Goal: Information Seeking & Learning: Get advice/opinions

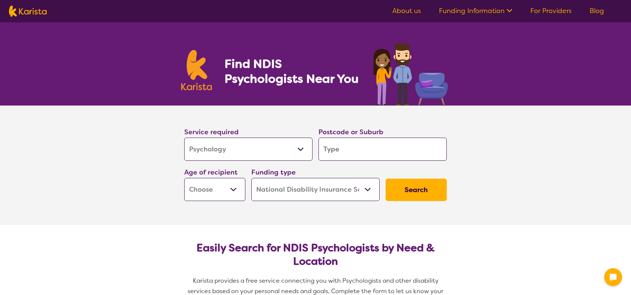
select select "Psychology"
select select "NDIS"
select select "Psychology"
select select "NDIS"
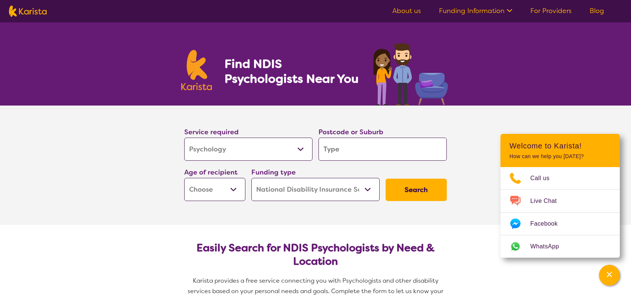
click at [353, 151] on input "search" at bounding box center [383, 149] width 128 height 23
type input "7"
type input "2"
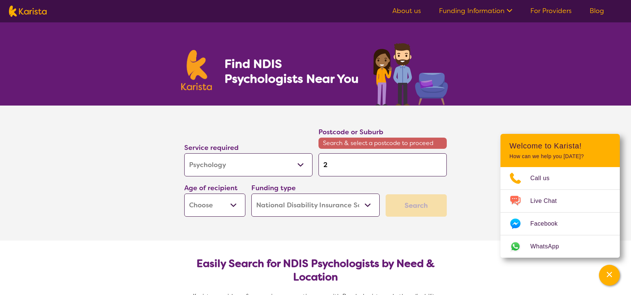
type input "27"
type input "274"
type input "2747"
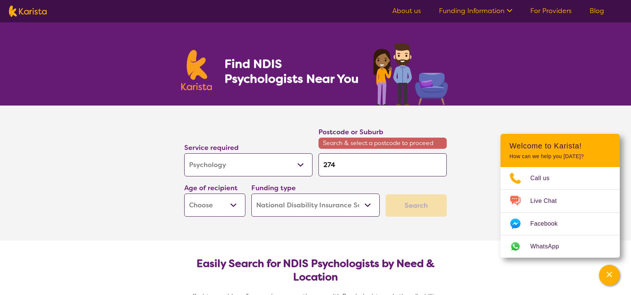
type input "2747"
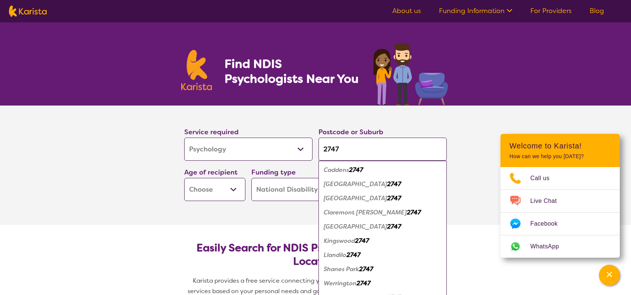
type input "2747"
click at [225, 191] on select "Early Childhood - 0 to 9 Child - 10 to 11 Adolescent - 12 to 17 Adult - 18 to 6…" at bounding box center [214, 189] width 61 height 23
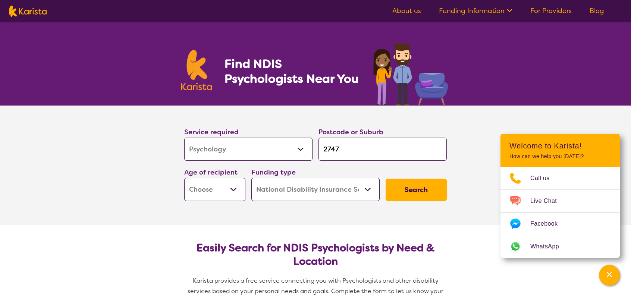
select select "AD"
click at [184, 178] on select "Early Childhood - 0 to 9 Child - 10 to 11 Adolescent - 12 to 17 Adult - 18 to 6…" at bounding box center [214, 189] width 61 height 23
select select "AD"
click at [326, 193] on select "Home Care Package (HCP) National Disability Insurance Scheme (NDIS) I don't know" at bounding box center [315, 189] width 128 height 23
click at [251, 178] on select "Home Care Package (HCP) National Disability Insurance Scheme (NDIS) I don't know" at bounding box center [315, 189] width 128 height 23
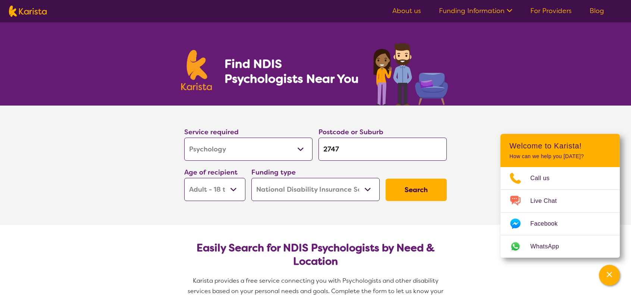
click at [419, 187] on button "Search" at bounding box center [416, 190] width 61 height 22
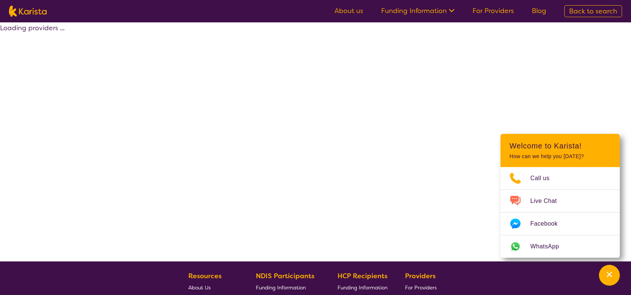
select select "by_score"
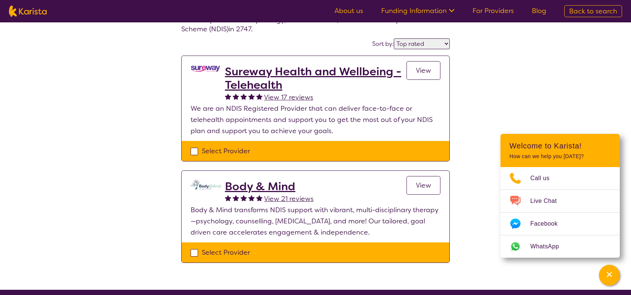
scroll to position [75, 0]
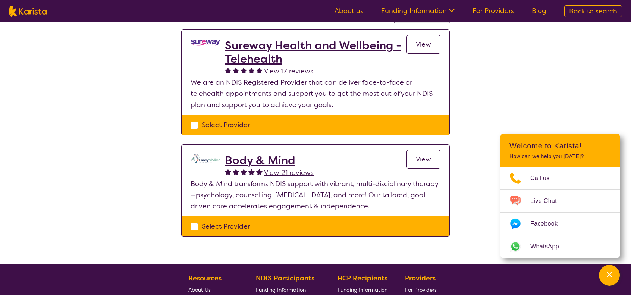
click at [274, 162] on h2 "Body & Mind" at bounding box center [269, 160] width 89 height 13
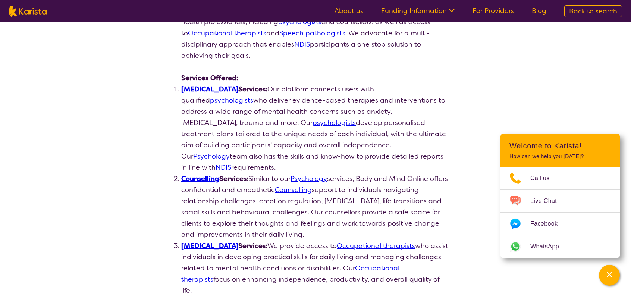
scroll to position [149, 0]
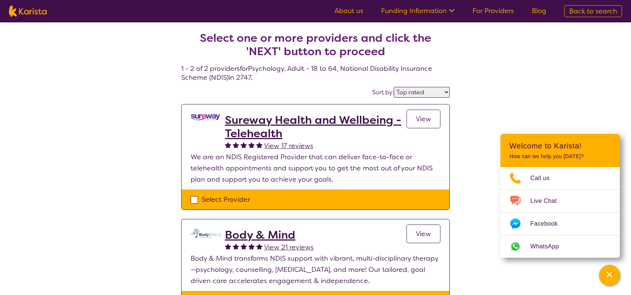
click at [417, 94] on select "Highly reviewed Top rated" at bounding box center [422, 92] width 56 height 11
select select "highly_reviewed"
click at [395, 87] on select "Highly reviewed Top rated" at bounding box center [422, 92] width 56 height 11
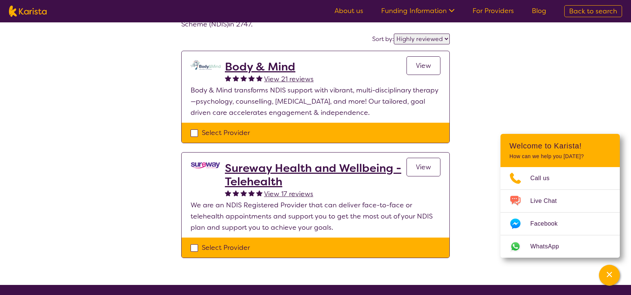
scroll to position [149, 0]
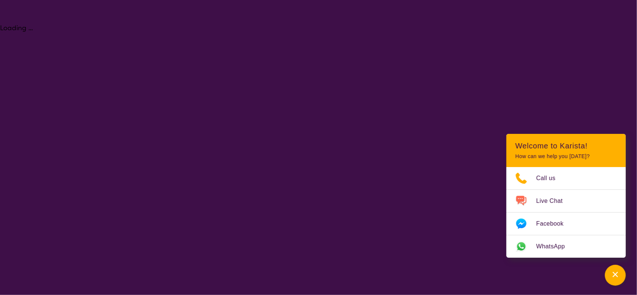
select select "Psychology"
select select "AD"
select select "NDIS"
select select "Psychology"
select select "AD"
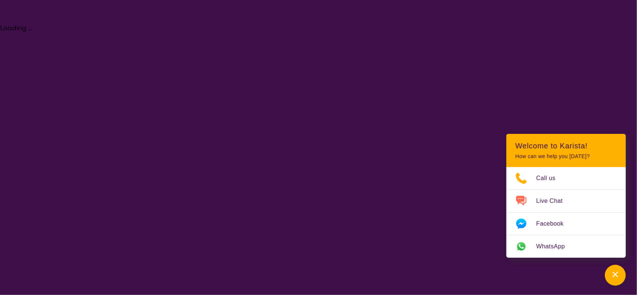
select select "NDIS"
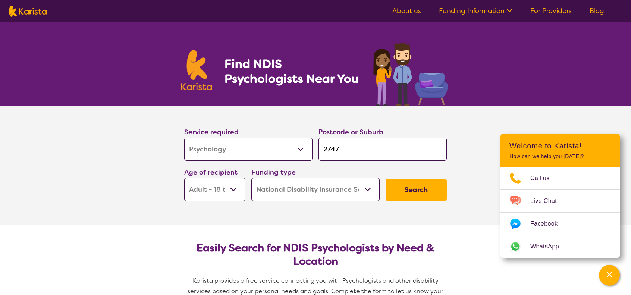
click at [249, 143] on select "Allied Health Assistant Assessment (ADHD or Autism) Behaviour support Counselli…" at bounding box center [248, 149] width 128 height 23
click at [184, 138] on select "Allied Health Assistant Assessment (ADHD or Autism) Behaviour support Counselli…" at bounding box center [248, 149] width 128 height 23
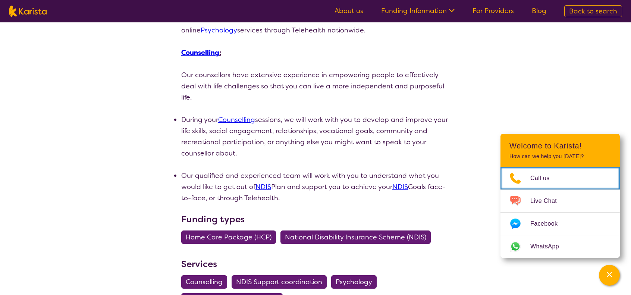
scroll to position [336, 0]
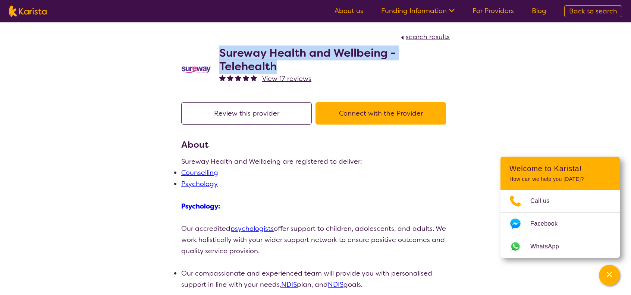
drag, startPoint x: 288, startPoint y: 66, endPoint x: 214, endPoint y: 48, distance: 76.5
click at [214, 48] on div "Sureway Health and Wellbeing - Telehealth View 17 reviews" at bounding box center [315, 68] width 269 height 51
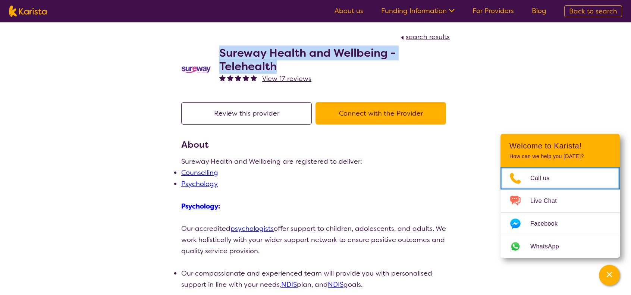
copy h2 "Sureway Health and Wellbeing - Telehealth"
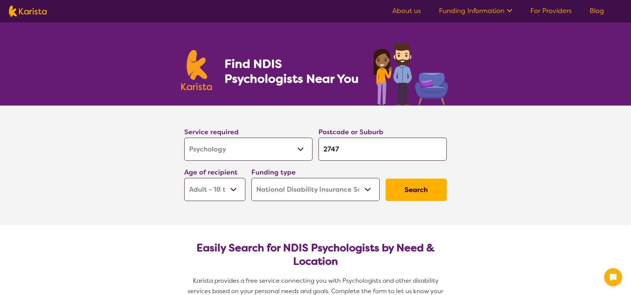
select select "Psychology"
select select "AD"
select select "NDIS"
select select "Psychology"
select select "AD"
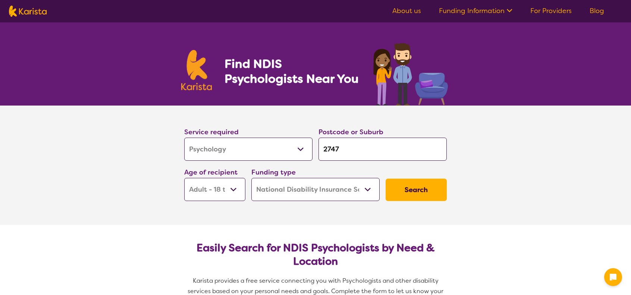
select select "NDIS"
select select "Physiotherapy"
click at [184, 138] on select "Allied Health Assistant Assessment (ADHD or Autism) Behaviour support Counselli…" at bounding box center [248, 149] width 128 height 23
select select "Physiotherapy"
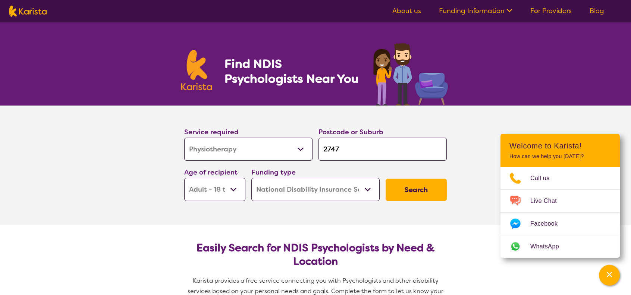
click at [421, 195] on button "Search" at bounding box center [416, 190] width 61 height 22
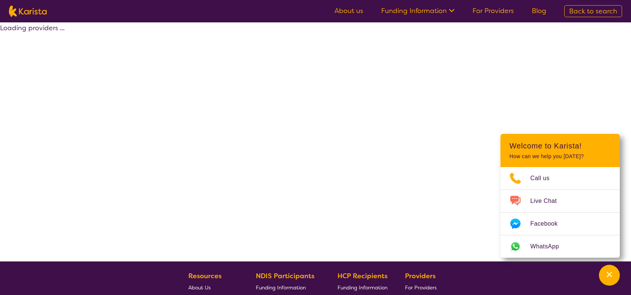
select select "by_score"
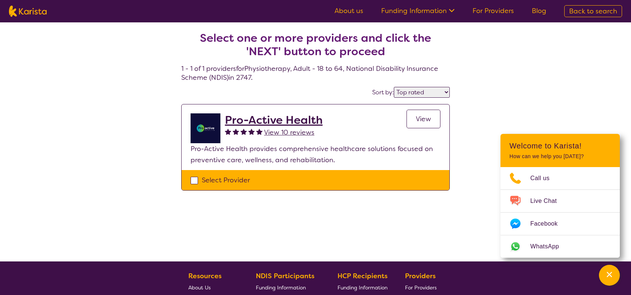
click at [263, 120] on h2 "Pro-Active Health" at bounding box center [274, 119] width 98 height 13
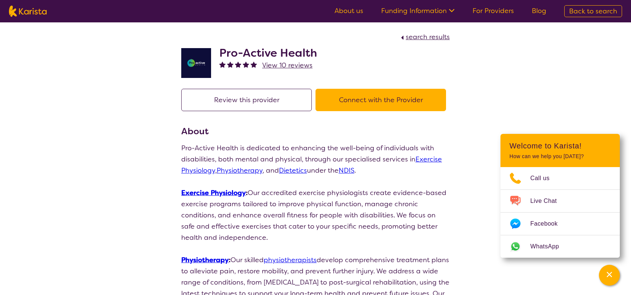
drag, startPoint x: 273, startPoint y: 50, endPoint x: 475, endPoint y: 56, distance: 201.6
drag, startPoint x: 227, startPoint y: 50, endPoint x: 311, endPoint y: 45, distance: 84.1
click at [338, 46] on div "Pro-Active Health View 10 reviews" at bounding box center [315, 61] width 269 height 37
click at [260, 44] on div "Pro-Active Health View 10 reviews" at bounding box center [315, 61] width 269 height 37
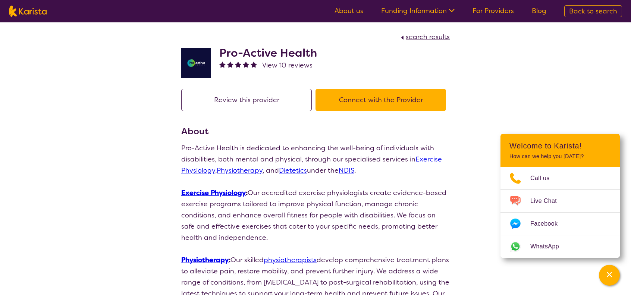
click at [270, 48] on h2 "Pro-Active Health" at bounding box center [268, 52] width 98 height 13
copy h2 "Pro-Active Health"
